Goal: Transaction & Acquisition: Purchase product/service

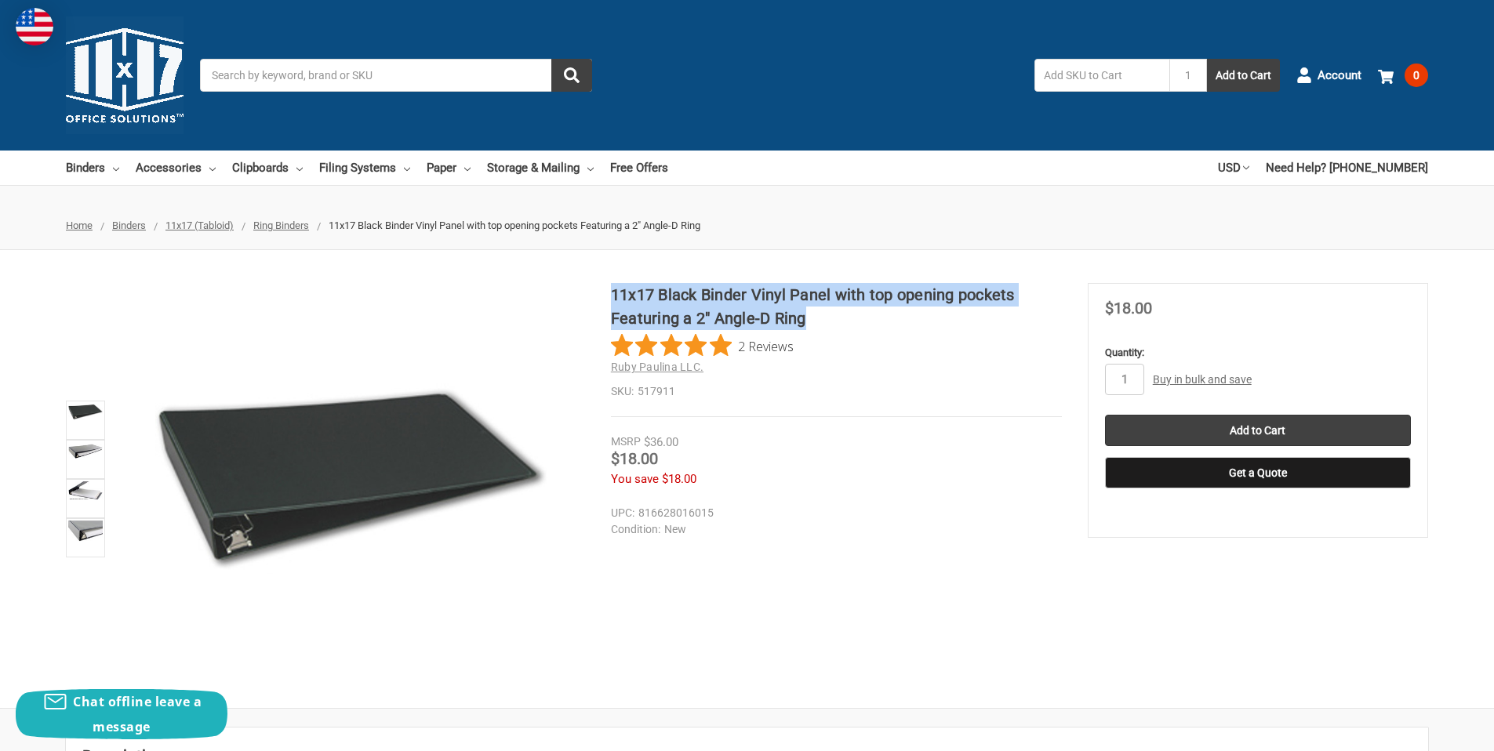
drag, startPoint x: 613, startPoint y: 294, endPoint x: 859, endPoint y: 325, distance: 247.3
click at [859, 325] on h1 "11x17 Black Binder Vinyl Panel with top opening pockets Featuring a 2" Angle-D …" at bounding box center [836, 306] width 451 height 47
copy h1 "11x17 Black Binder Vinyl Panel with top opening pockets Featuring a 2" Angle-D …"
click at [76, 463] on link at bounding box center [85, 459] width 39 height 39
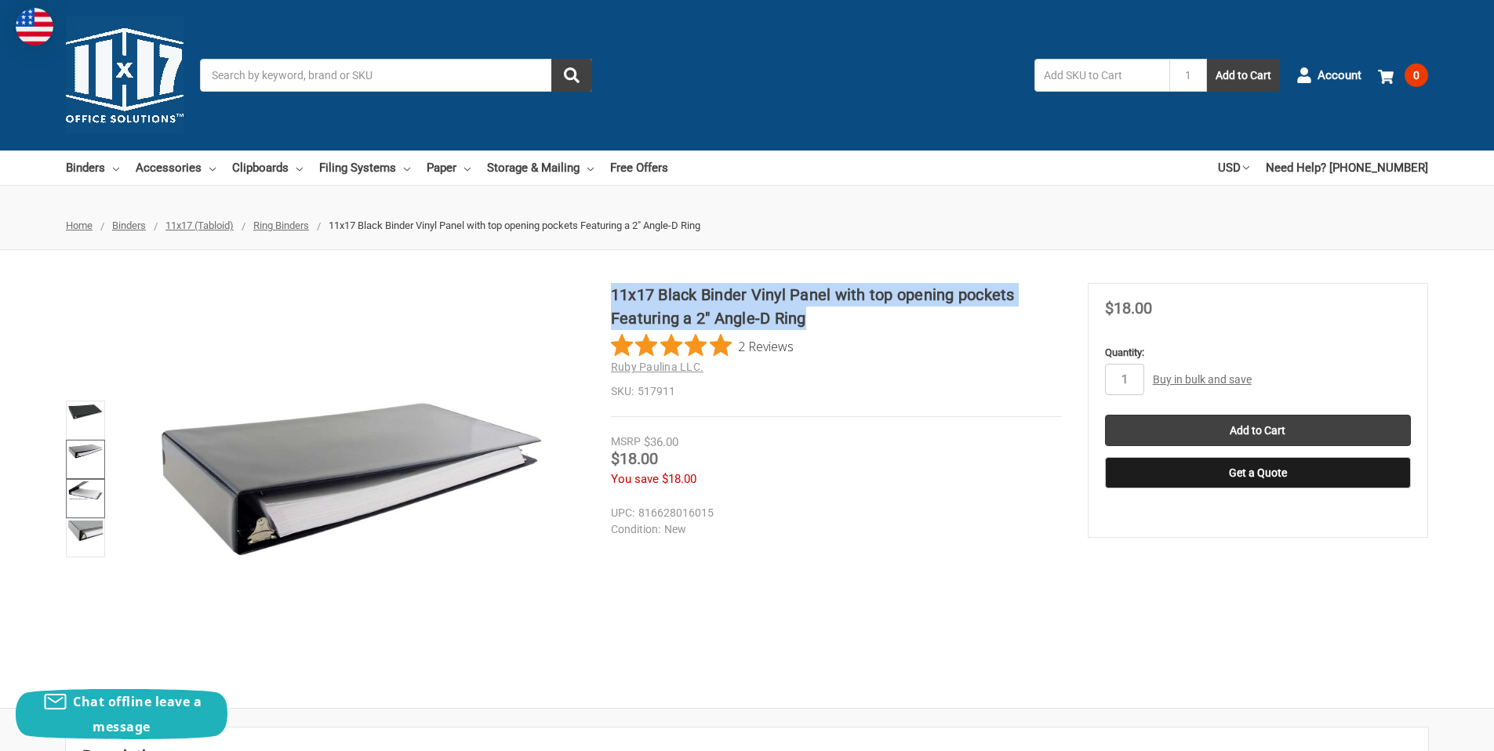
click at [80, 489] on img at bounding box center [85, 490] width 35 height 19
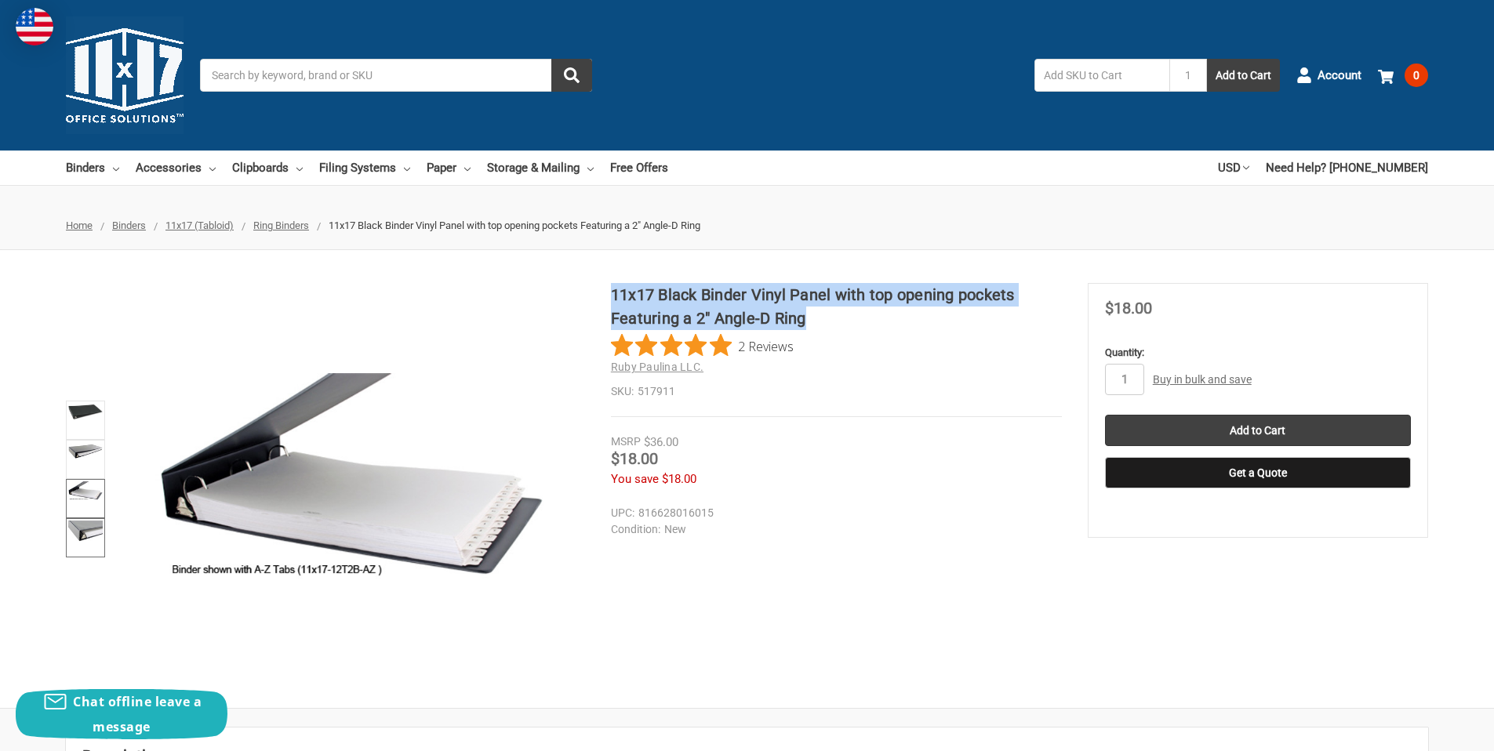
click at [70, 545] on link at bounding box center [85, 537] width 39 height 39
